Goal: Transaction & Acquisition: Purchase product/service

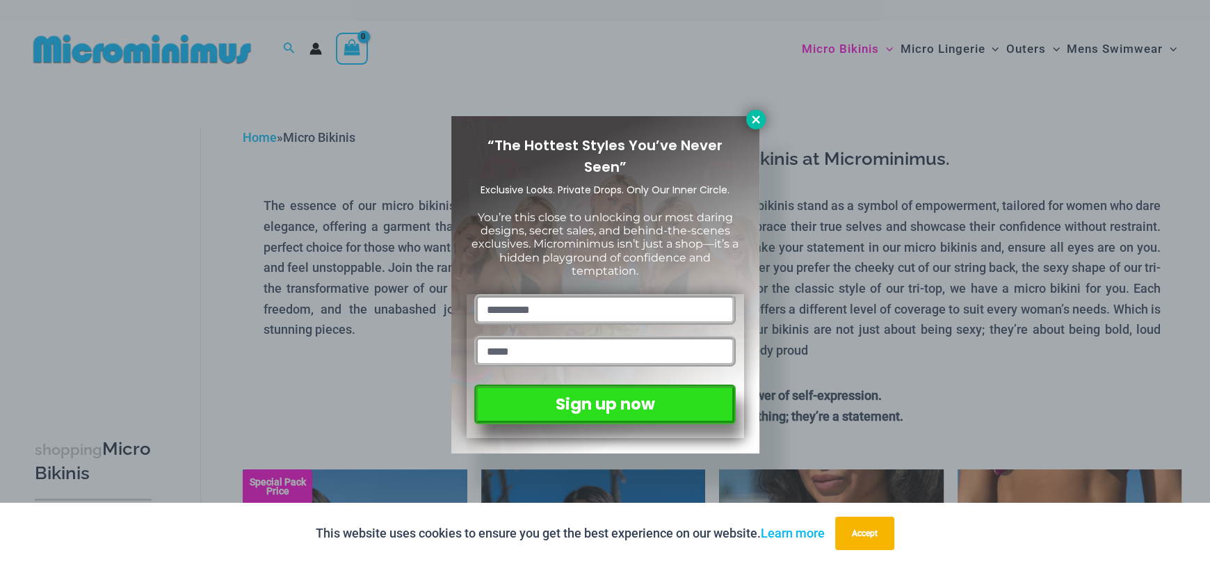
click at [757, 116] on icon at bounding box center [756, 119] width 13 height 13
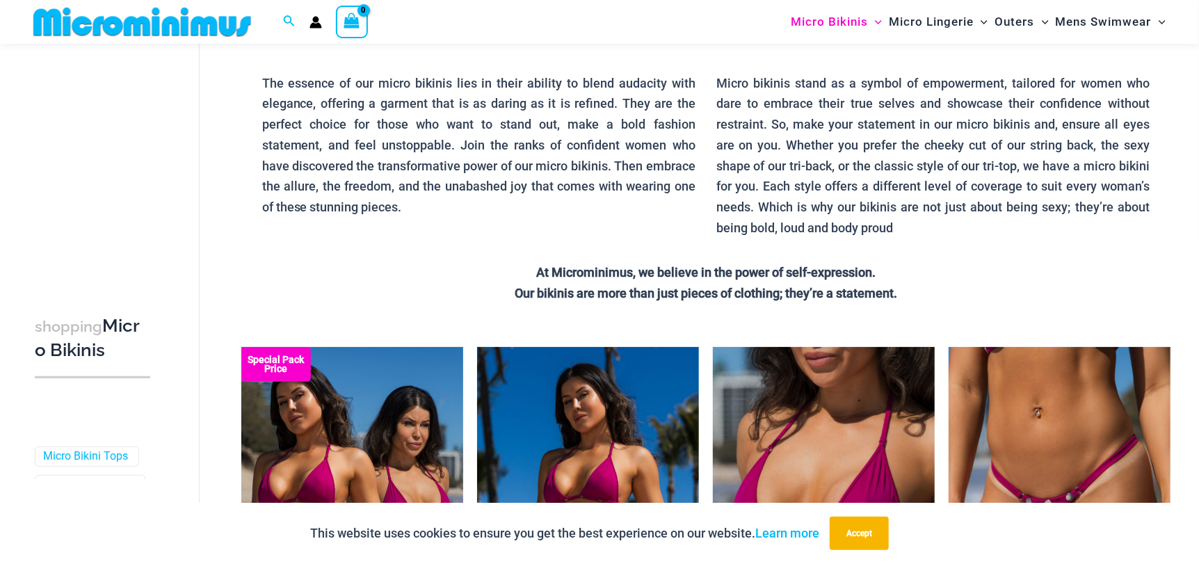
scroll to position [128, 0]
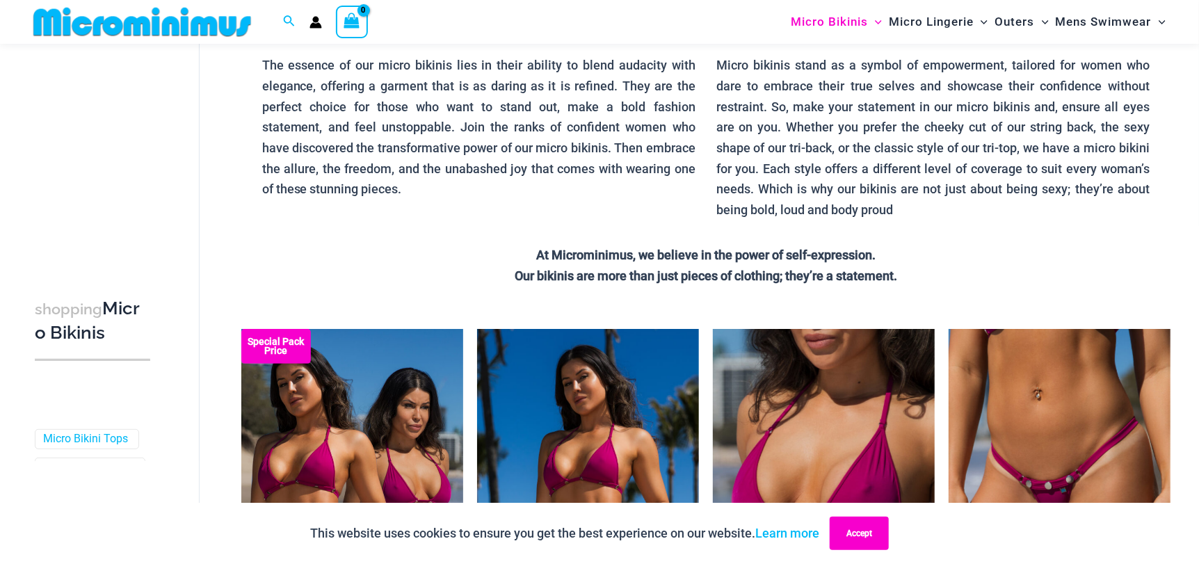
click at [881, 536] on button "Accept" at bounding box center [859, 533] width 59 height 33
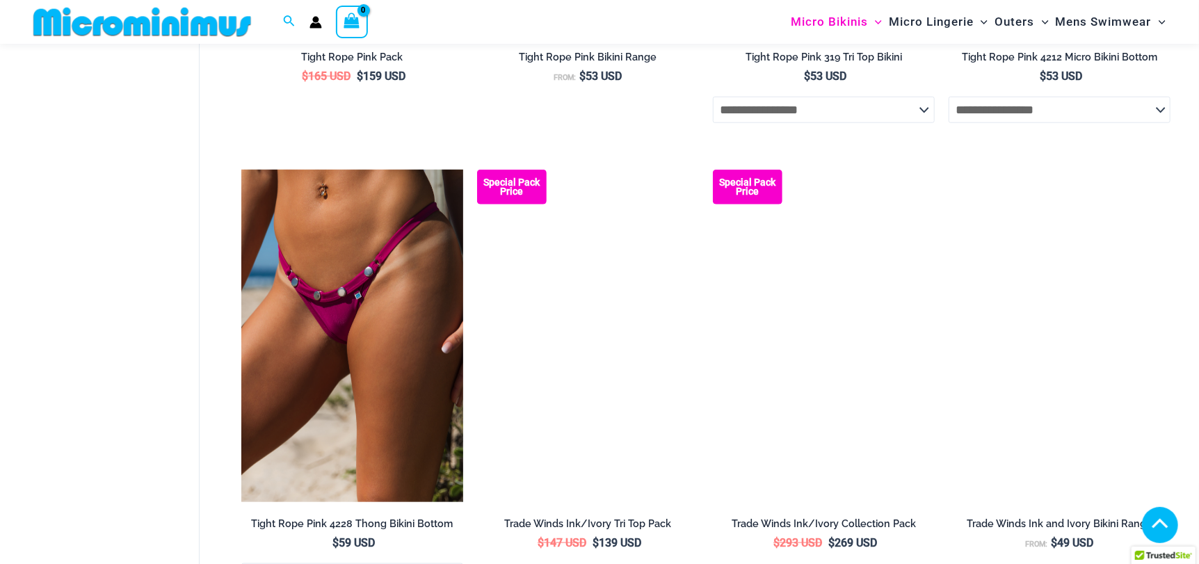
scroll to position [824, 0]
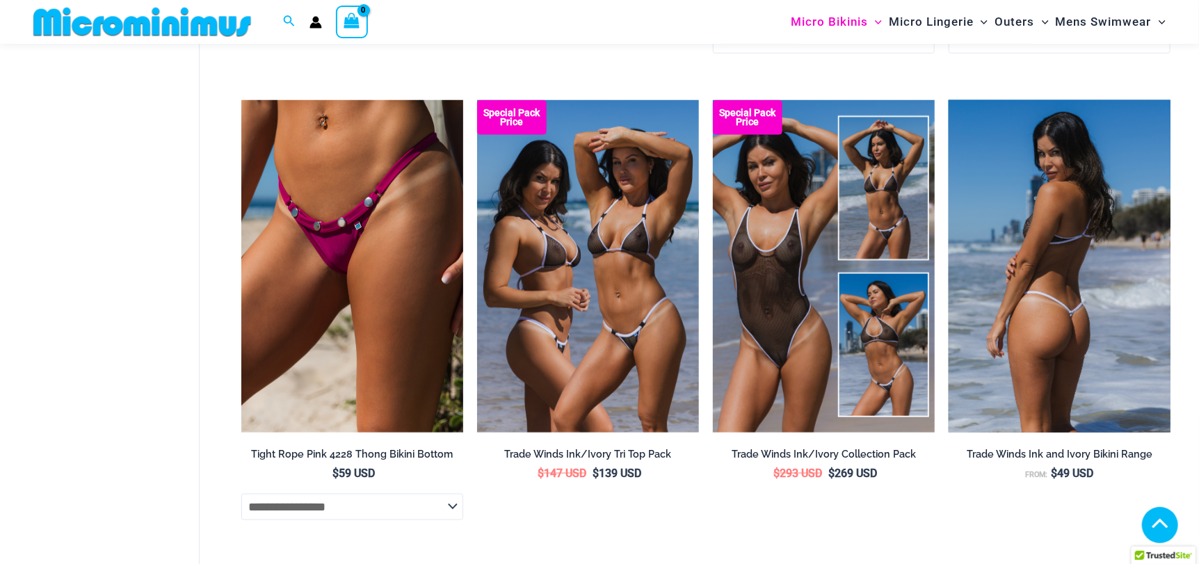
click at [1064, 335] on img at bounding box center [1060, 266] width 222 height 333
